Goal: Task Accomplishment & Management: Manage account settings

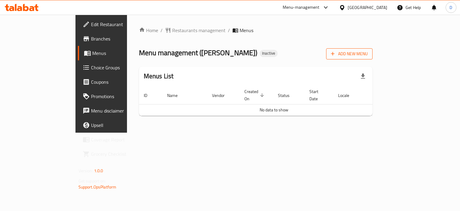
click at [368, 54] on span "Add New Menu" at bounding box center [349, 53] width 37 height 7
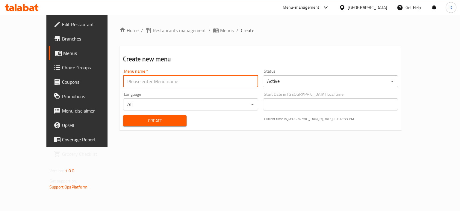
click at [123, 80] on input "text" at bounding box center [190, 81] width 135 height 12
type input "MENU"
click at [133, 118] on span "Create" at bounding box center [155, 120] width 54 height 7
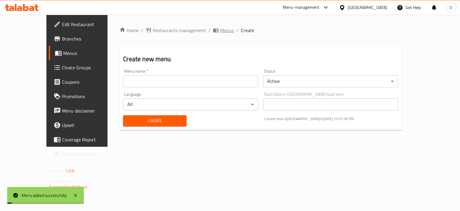
click at [220, 34] on span "Menus" at bounding box center [227, 30] width 14 height 7
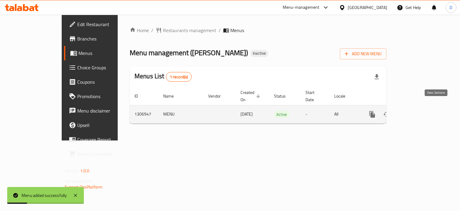
click at [423, 108] on link "enhanced table" at bounding box center [415, 114] width 14 height 14
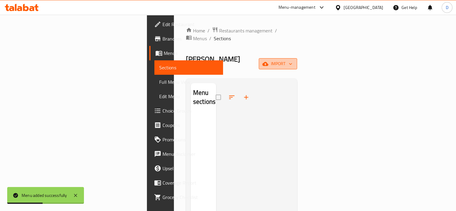
click at [292, 60] on span "import" at bounding box center [277, 63] width 29 height 7
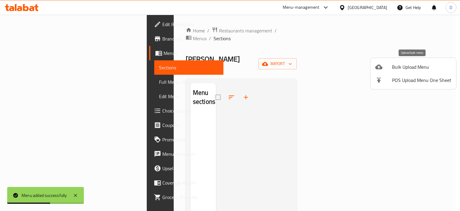
click at [385, 69] on div at bounding box center [383, 66] width 17 height 7
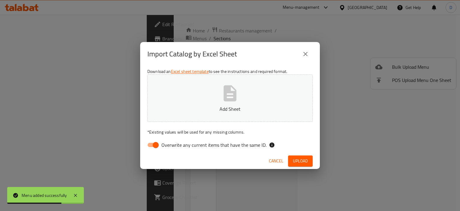
click at [155, 144] on input "Overwrite any current items that have the same ID." at bounding box center [156, 144] width 34 height 11
checkbox input "false"
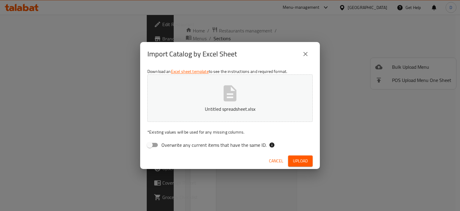
click at [300, 165] on button "Upload" at bounding box center [300, 160] width 25 height 11
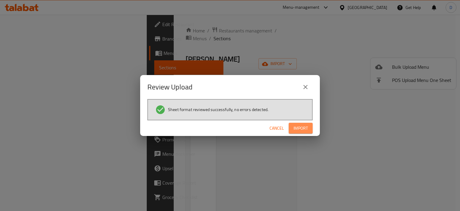
click at [301, 126] on span "Import" at bounding box center [301, 127] width 14 height 7
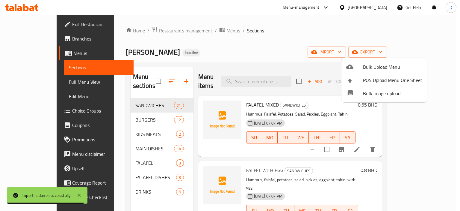
click at [125, 202] on div at bounding box center [230, 105] width 460 height 211
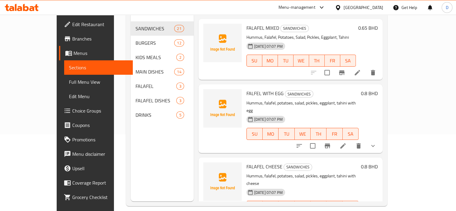
scroll to position [84, 0]
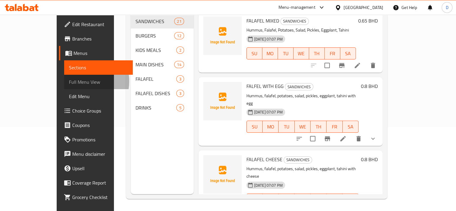
click at [69, 81] on span "Full Menu View" at bounding box center [98, 81] width 59 height 7
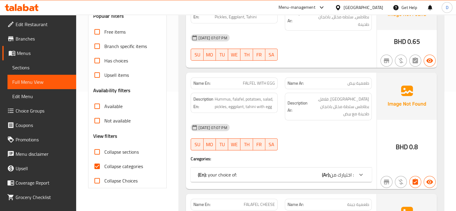
scroll to position [150, 0]
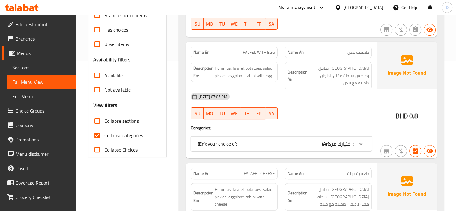
click at [98, 129] on input "Collapse categories" at bounding box center [97, 135] width 14 height 14
checkbox input "false"
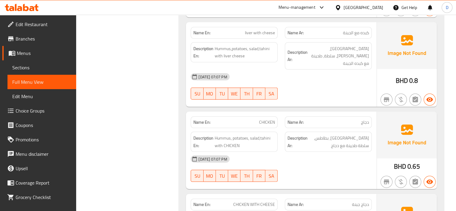
scroll to position [1810, 0]
